Goal: Find contact information: Find contact information

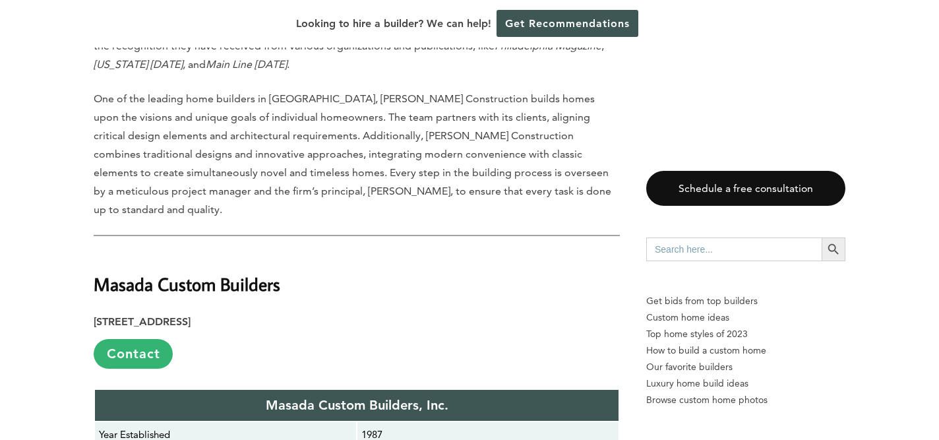
scroll to position [5900, 0]
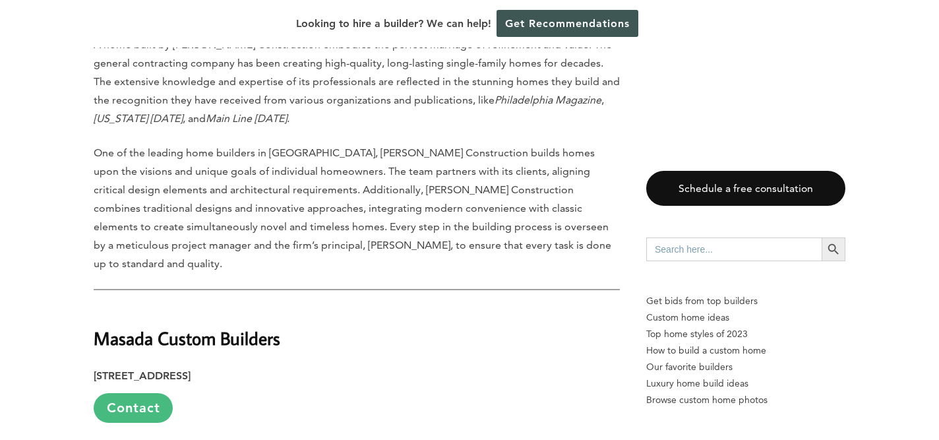
click at [146, 393] on link "Contact" at bounding box center [133, 408] width 79 height 30
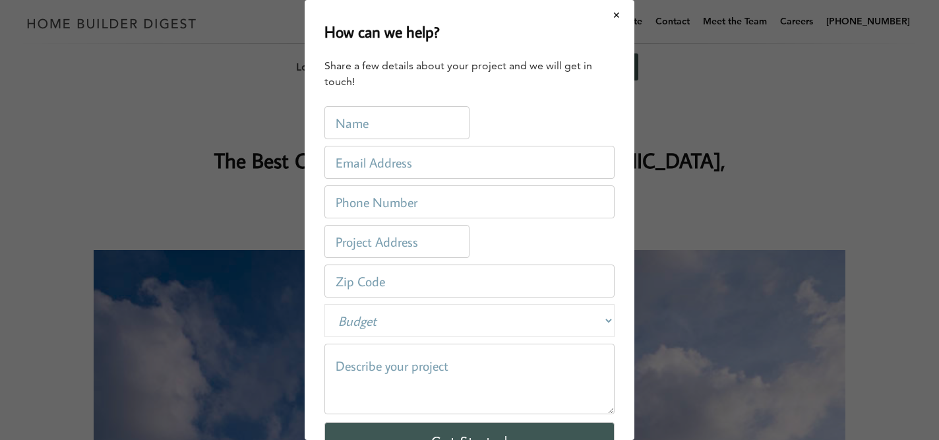
scroll to position [0, 0]
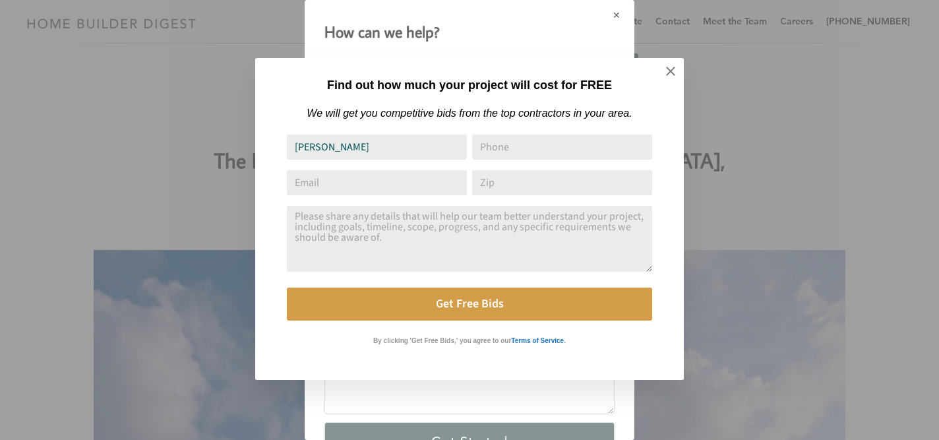
click at [533, 195] on input "Zip" at bounding box center [562, 182] width 180 height 25
click at [405, 191] on input "Email Address" at bounding box center [377, 182] width 180 height 25
click at [376, 150] on input "[PERSON_NAME]" at bounding box center [377, 147] width 180 height 25
type input "[PERSON_NAME]"
type input "12152753246"
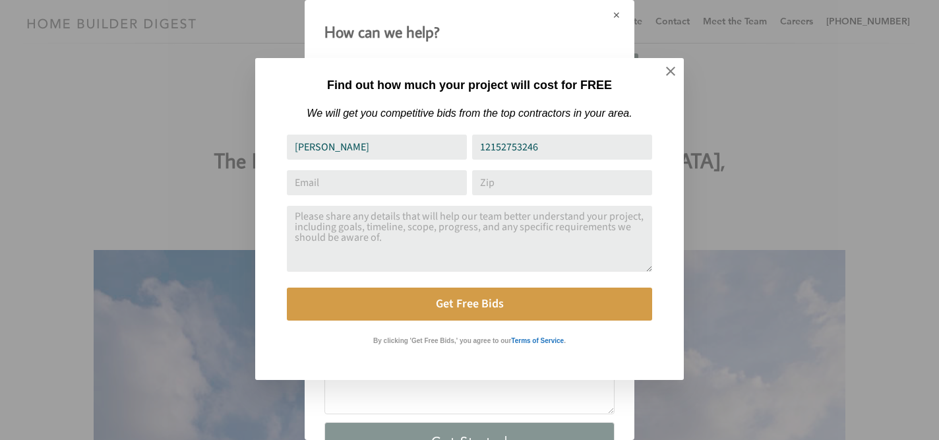
type input "[EMAIL_ADDRESS][DOMAIN_NAME]"
type input "19103"
type input "[PERSON_NAME]"
click at [404, 183] on input "[EMAIL_ADDRESS][DOMAIN_NAME]" at bounding box center [377, 182] width 180 height 25
type input "[EMAIL_ADDRESS][PERSON_NAME][DOMAIN_NAME]"
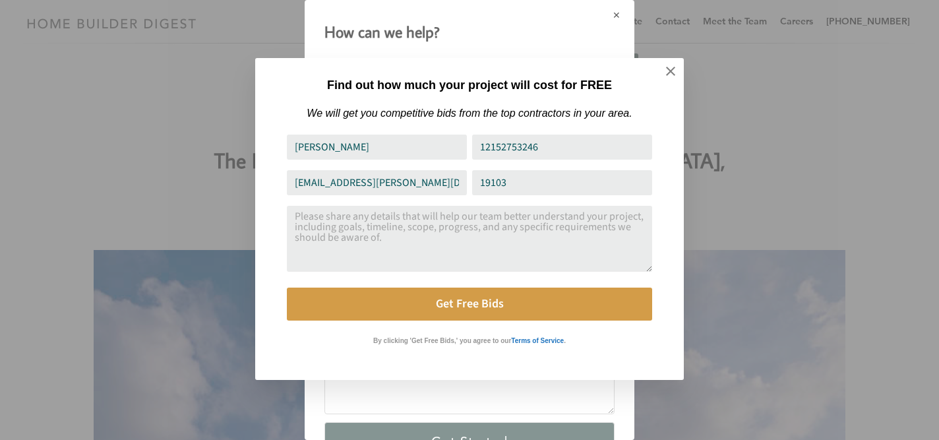
click at [532, 183] on input "19103" at bounding box center [562, 182] width 180 height 25
type input "19102"
click at [673, 71] on icon at bounding box center [670, 71] width 15 height 15
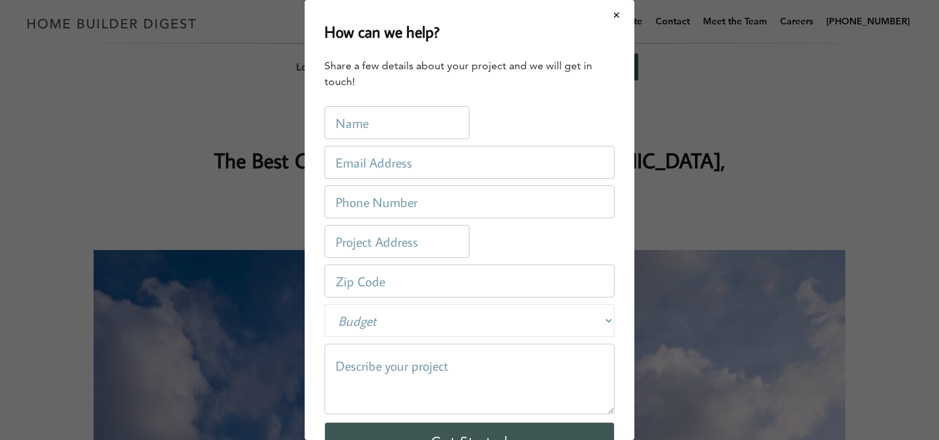
click at [374, 164] on input "email" at bounding box center [469, 162] width 290 height 33
click at [618, 16] on button "Close modal" at bounding box center [616, 15] width 35 height 28
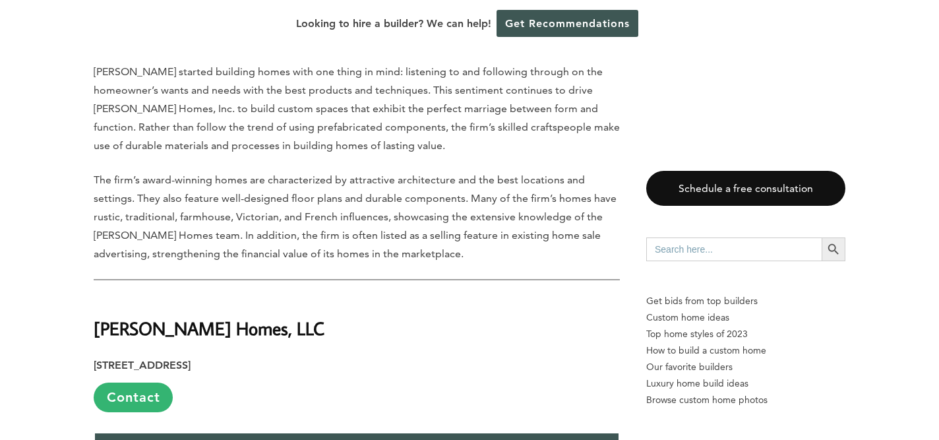
scroll to position [8708, 0]
